Goal: Task Accomplishment & Management: Use online tool/utility

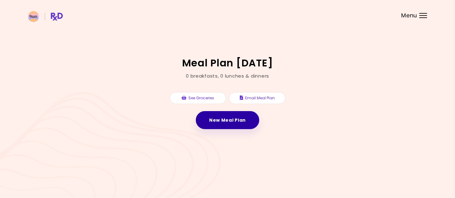
click at [215, 121] on link "New Meal Plan" at bounding box center [227, 120] width 63 height 18
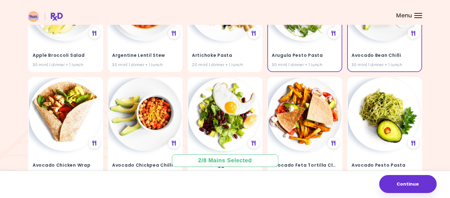
scroll to position [123, 0]
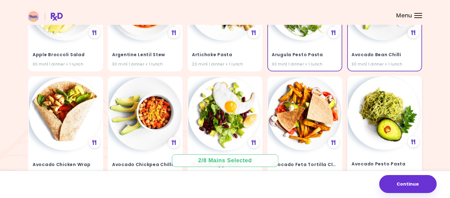
click at [392, 127] on img at bounding box center [385, 113] width 74 height 74
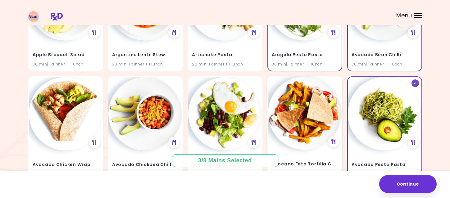
click at [322, 120] on img at bounding box center [305, 113] width 74 height 74
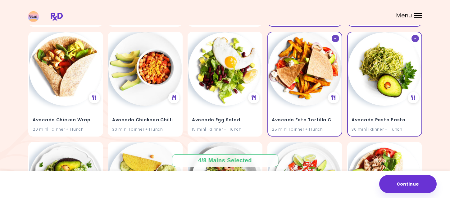
scroll to position [170, 0]
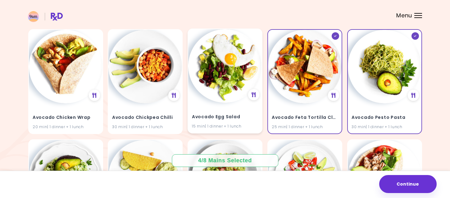
click at [198, 78] on img at bounding box center [225, 66] width 74 height 74
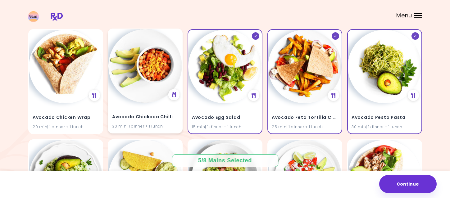
click at [118, 93] on div "Avocado Chickpea Chilli 30 min | 1 dinner + 1 lunch" at bounding box center [145, 81] width 75 height 105
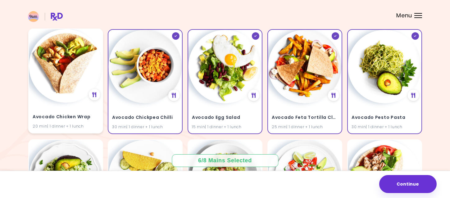
click at [81, 100] on div "Avocado Chicken Wrap 20 min | 1 dinner + 1 lunch" at bounding box center [65, 81] width 75 height 105
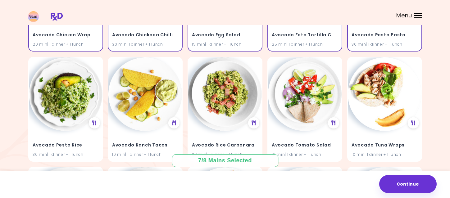
scroll to position [253, 0]
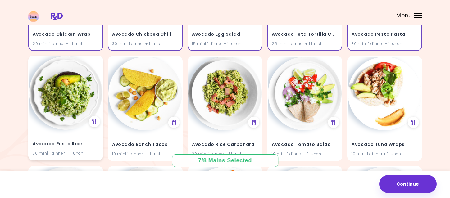
click at [81, 106] on img at bounding box center [66, 93] width 74 height 74
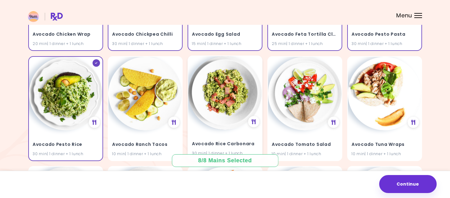
click at [214, 107] on img at bounding box center [225, 93] width 74 height 74
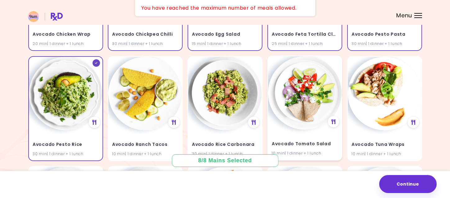
click at [304, 105] on img at bounding box center [305, 93] width 74 height 74
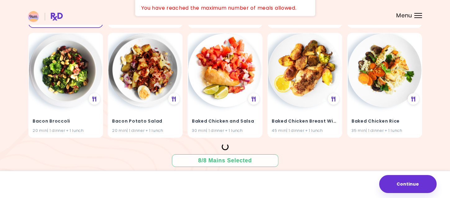
scroll to position [389, 0]
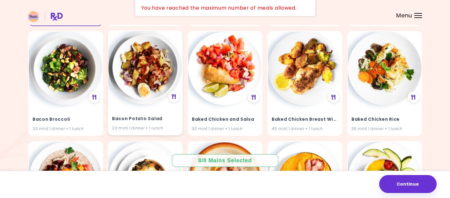
click at [143, 84] on img at bounding box center [145, 68] width 74 height 74
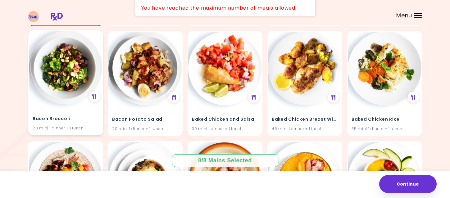
click at [53, 81] on img at bounding box center [66, 68] width 74 height 74
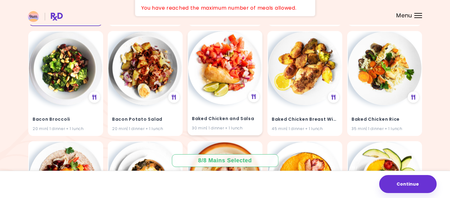
click at [241, 81] on img at bounding box center [225, 68] width 74 height 74
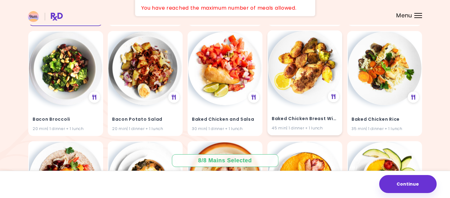
click at [308, 85] on img at bounding box center [305, 68] width 74 height 74
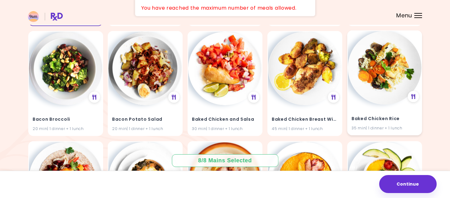
click at [376, 85] on img at bounding box center [385, 68] width 74 height 74
click at [411, 79] on img at bounding box center [385, 68] width 74 height 74
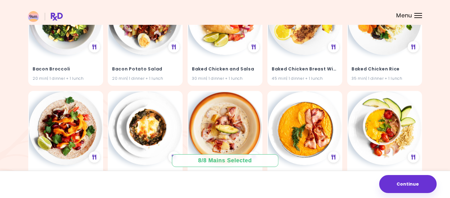
scroll to position [335, 0]
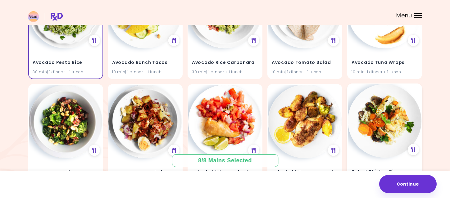
click at [368, 109] on img at bounding box center [385, 121] width 74 height 74
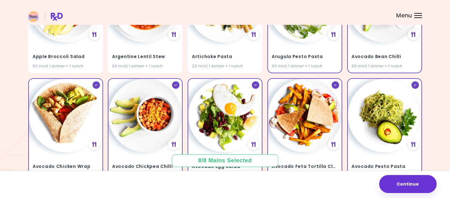
scroll to position [124, 0]
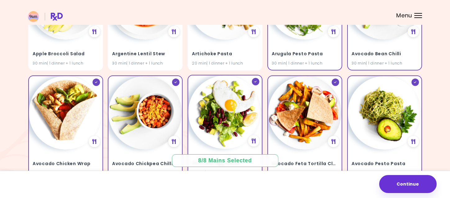
click at [258, 83] on div at bounding box center [255, 81] width 7 height 7
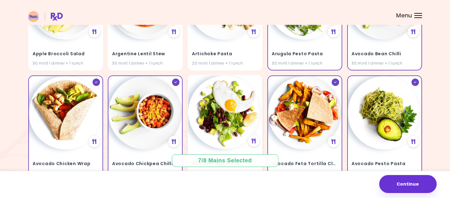
click at [258, 80] on div "Avocado Egg Salad 15 min | 1 dinner + 1 lunch" at bounding box center [225, 127] width 75 height 105
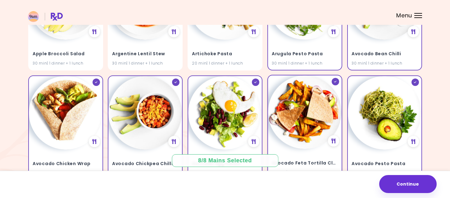
click at [332, 79] on div "Avocado Feta Tortilla Club 25 min | 1 dinner + 1 lunch" at bounding box center [304, 127] width 75 height 105
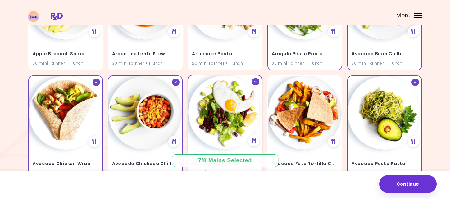
click at [252, 80] on div at bounding box center [255, 81] width 7 height 7
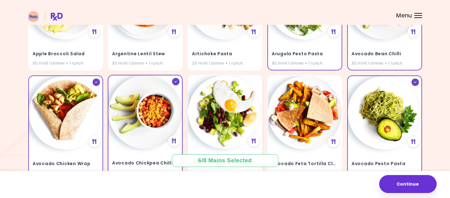
click at [174, 83] on div at bounding box center [175, 81] width 7 height 7
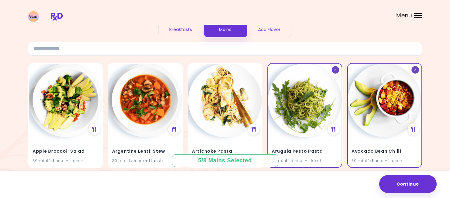
scroll to position [36, 0]
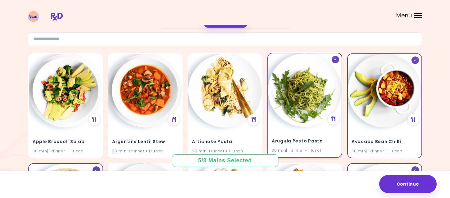
click at [338, 60] on div at bounding box center [335, 59] width 7 height 7
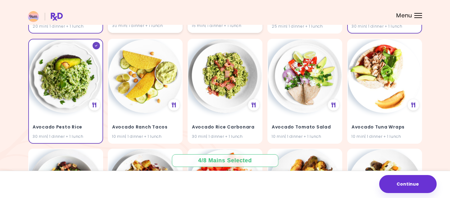
scroll to position [241, 0]
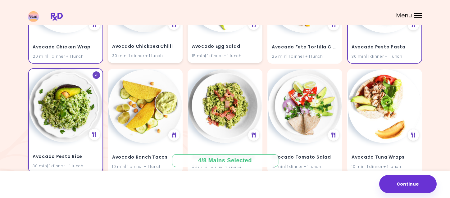
click at [99, 73] on div at bounding box center [95, 74] width 7 height 7
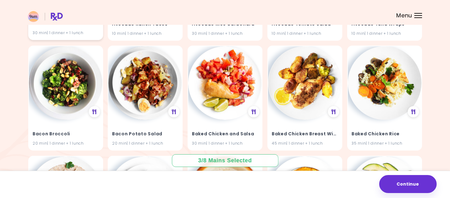
scroll to position [375, 0]
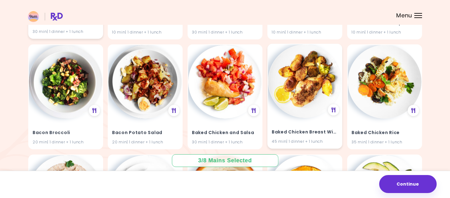
click at [306, 113] on img at bounding box center [305, 81] width 74 height 74
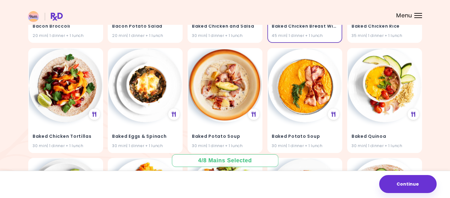
scroll to position [483, 0]
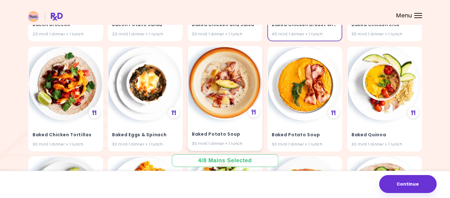
click at [219, 101] on img at bounding box center [225, 84] width 74 height 74
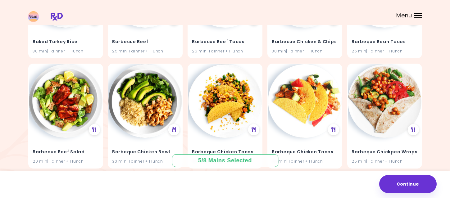
scroll to position [693, 0]
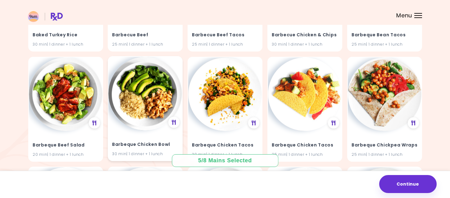
click at [113, 141] on h4 "Barbeque Chicken Bowl" at bounding box center [145, 145] width 66 height 10
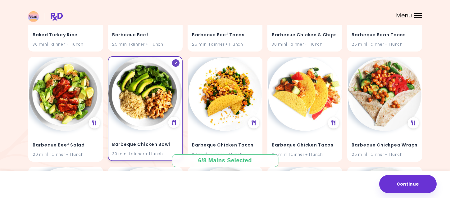
click at [116, 138] on div "Barbeque Chicken Bowl 30 min | 1 dinner + 1 lunch" at bounding box center [145, 145] width 74 height 30
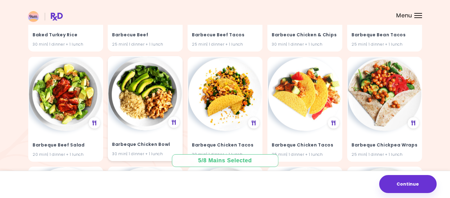
click at [150, 141] on h4 "Barbeque Chicken Bowl" at bounding box center [145, 145] width 66 height 10
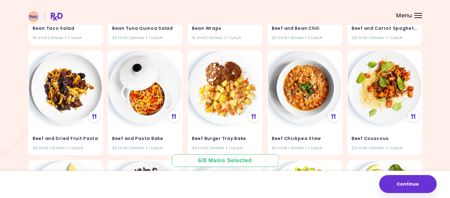
scroll to position [1258, 0]
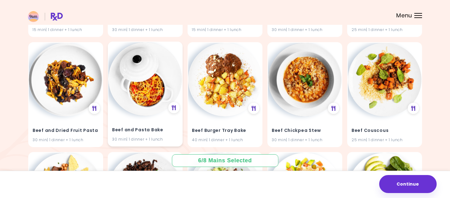
click at [129, 135] on h4 "Beef and Pasta Bake" at bounding box center [145, 130] width 66 height 10
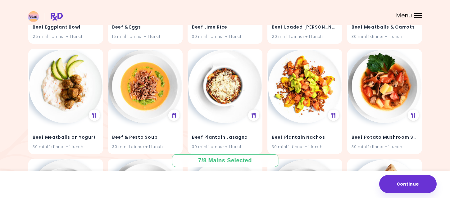
scroll to position [1492, 0]
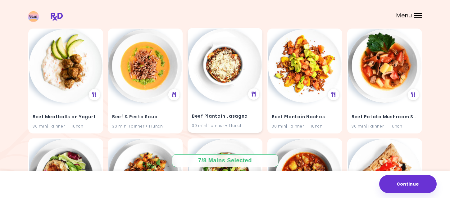
click at [226, 63] on img at bounding box center [225, 66] width 74 height 74
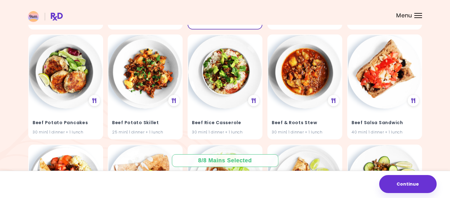
scroll to position [1599, 0]
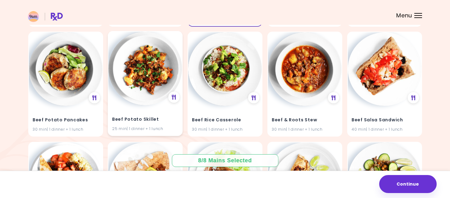
click at [139, 83] on img at bounding box center [145, 69] width 74 height 74
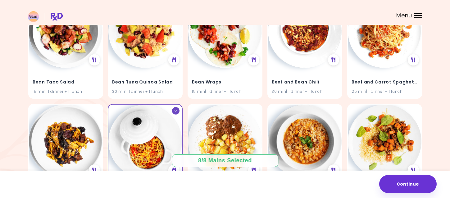
scroll to position [1252, 0]
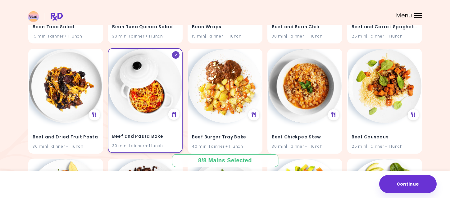
click at [166, 103] on img at bounding box center [145, 86] width 74 height 74
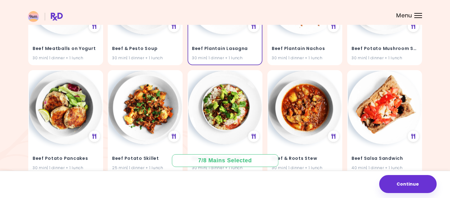
scroll to position [1715, 0]
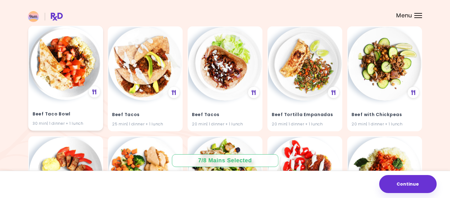
click at [41, 66] on img at bounding box center [66, 63] width 74 height 74
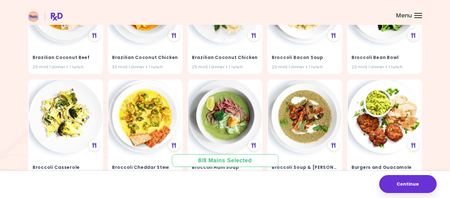
scroll to position [1998, 0]
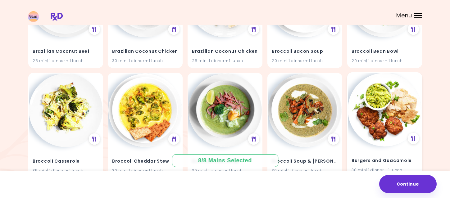
click at [399, 108] on img at bounding box center [385, 110] width 74 height 74
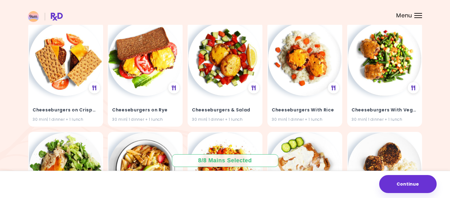
scroll to position [2851, 0]
